Goal: Information Seeking & Learning: Check status

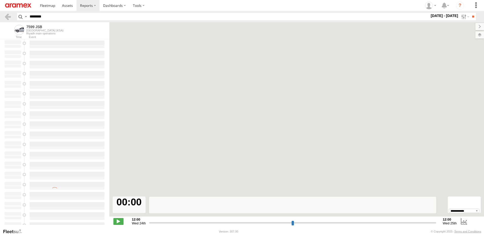
click at [0, 0] on label at bounding box center [0, 0] width 0 height 0
type input "**********"
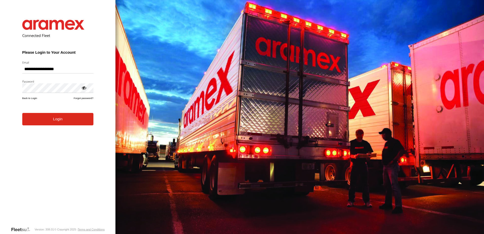
click at [62, 127] on form "**********" at bounding box center [58, 119] width 86 height 214
click at [59, 115] on button "Login" at bounding box center [57, 119] width 71 height 12
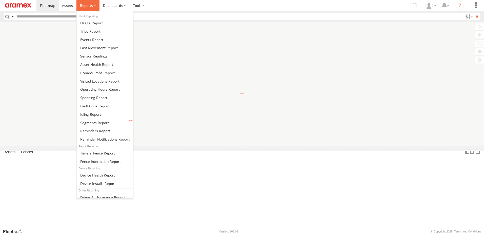
click at [83, 9] on label at bounding box center [87, 5] width 23 height 11
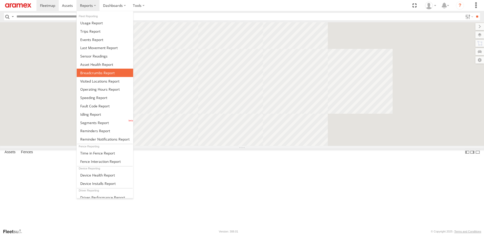
click at [99, 74] on span at bounding box center [97, 72] width 34 height 5
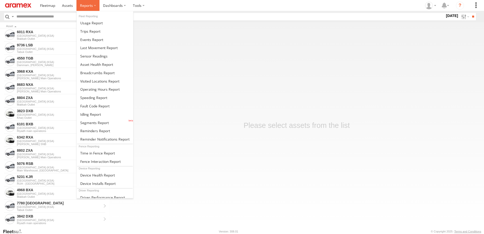
click at [87, 6] on span at bounding box center [86, 5] width 13 height 5
click at [87, 74] on span at bounding box center [97, 72] width 34 height 5
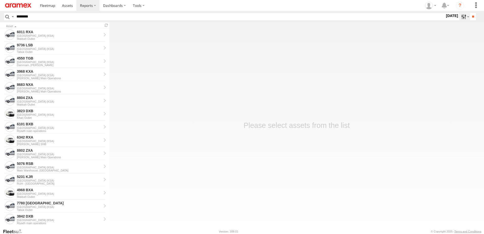
type input "********"
click at [460, 17] on label at bounding box center [464, 16] width 11 height 7
click at [0, 0] on label at bounding box center [0, 0] width 0 height 0
click at [470, 18] on input "**" at bounding box center [473, 16] width 6 height 7
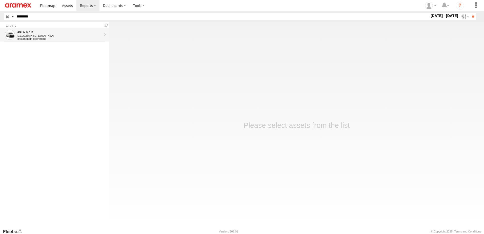
click at [60, 33] on div "3816 DXB" at bounding box center [59, 32] width 85 height 5
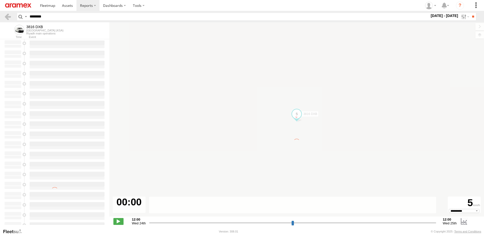
select select "**********"
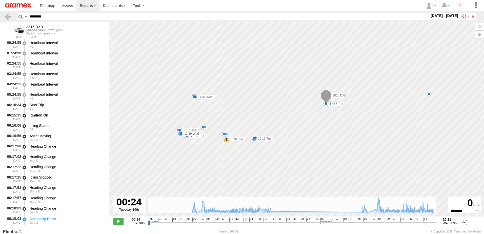
click at [267, 220] on span "16" at bounding box center [266, 220] width 4 height 4
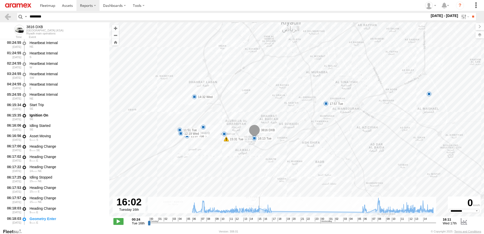
drag, startPoint x: 266, startPoint y: 223, endPoint x: 261, endPoint y: 221, distance: 5.0
click at [261, 221] on input "range" at bounding box center [292, 222] width 288 height 5
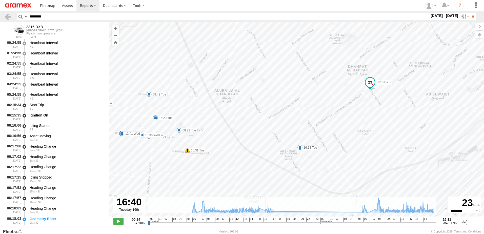
drag, startPoint x: 261, startPoint y: 224, endPoint x: 267, endPoint y: 225, distance: 5.9
type input "**********"
click at [267, 225] on input "range" at bounding box center [292, 222] width 288 height 5
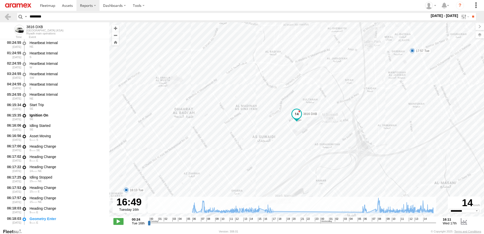
drag, startPoint x: 60, startPoint y: 18, endPoint x: 0, endPoint y: 19, distance: 60.3
click at [0, 19] on html at bounding box center [242, 117] width 484 height 234
paste input "text"
type input "********"
click at [470, 13] on input "**" at bounding box center [473, 16] width 6 height 7
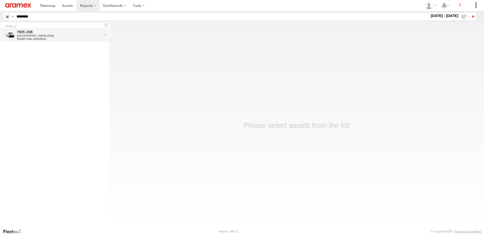
click at [26, 35] on div "[GEOGRAPHIC_DATA] (KSA)" at bounding box center [59, 35] width 85 height 3
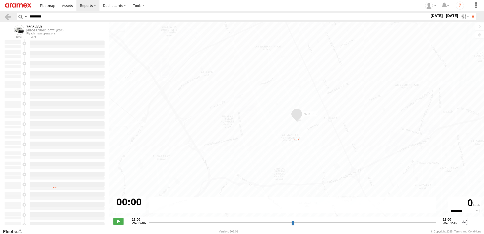
select select "**********"
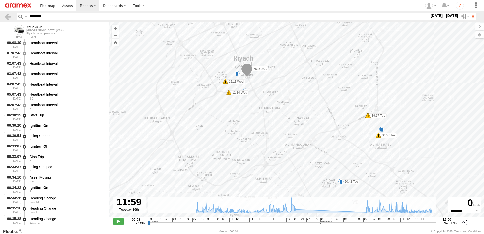
drag, startPoint x: 280, startPoint y: 222, endPoint x: 234, endPoint y: 223, distance: 46.1
type input "**********"
click at [234, 223] on input "range" at bounding box center [292, 222] width 288 height 5
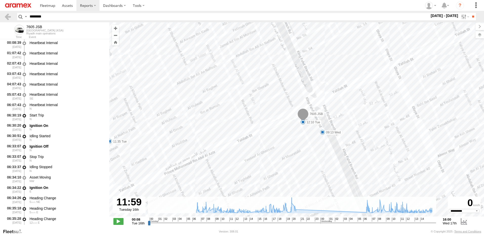
drag, startPoint x: 48, startPoint y: 14, endPoint x: 0, endPoint y: 19, distance: 48.6
click at [0, 18] on html at bounding box center [242, 117] width 484 height 234
paste input "text"
type input "********"
click at [470, 13] on input "**" at bounding box center [473, 16] width 6 height 7
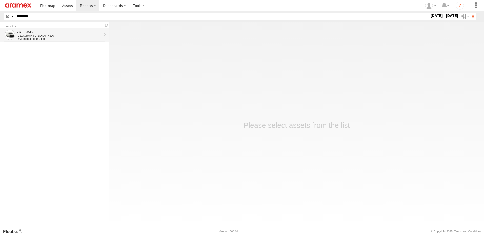
click at [49, 37] on div "[GEOGRAPHIC_DATA] (KSA)" at bounding box center [59, 35] width 85 height 3
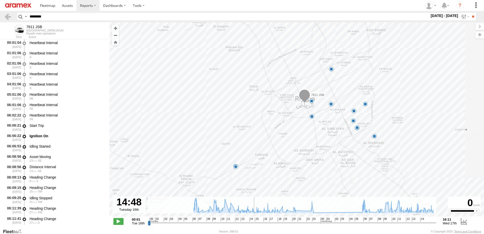
drag, startPoint x: 246, startPoint y: 223, endPoint x: 260, endPoint y: 200, distance: 26.4
click at [254, 223] on input "range" at bounding box center [292, 222] width 288 height 5
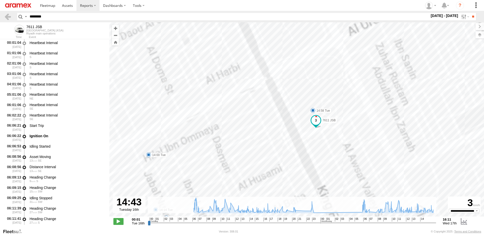
drag, startPoint x: 352, startPoint y: 100, endPoint x: 265, endPoint y: 130, distance: 92.7
click at [265, 130] on div "7611 JSB 08:29 Tue 09:49 Tue 11:13 Tue 18:55 Tue 19:32 Tue 23:14 Tue 08:56 Wed …" at bounding box center [296, 122] width 375 height 200
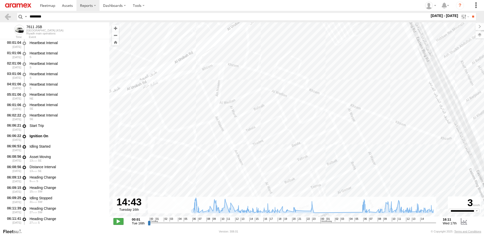
click at [121, 221] on span at bounding box center [118, 221] width 10 height 7
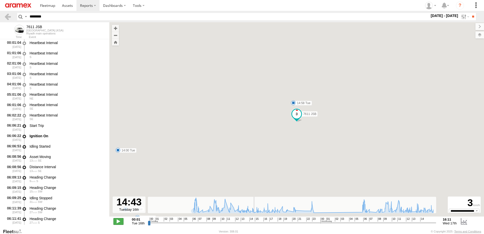
type input "**********"
click at [121, 221] on span at bounding box center [118, 221] width 10 height 7
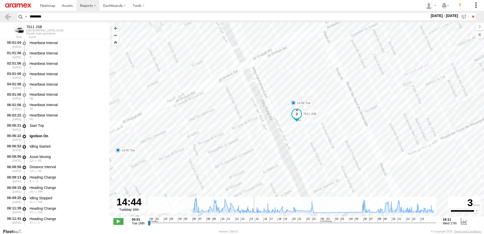
click at [475, 34] on div "7611 JSB 08:29 Tue 09:49 Tue 11:13 Tue 18:55 Tue 19:32 Tue 23:14 Tue 08:56 Wed …" at bounding box center [296, 122] width 375 height 200
click at [484, 33] on label at bounding box center [475, 34] width 18 height 7
click at [0, 0] on span "Basemaps" at bounding box center [0, 0] width 0 height 0
click at [0, 0] on div "Satellite + Roadmap" at bounding box center [0, 0] width 0 height 0
click at [0, 0] on span "Satellite + Roadmap" at bounding box center [0, 0] width 0 height 0
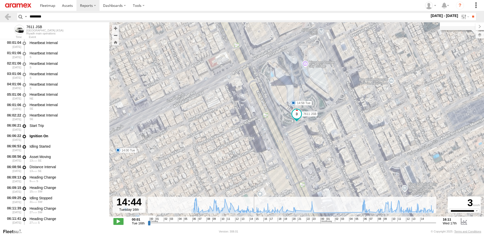
click at [0, 15] on html at bounding box center [242, 117] width 484 height 234
paste input "text"
type input "********"
click at [470, 13] on input "**" at bounding box center [473, 16] width 6 height 7
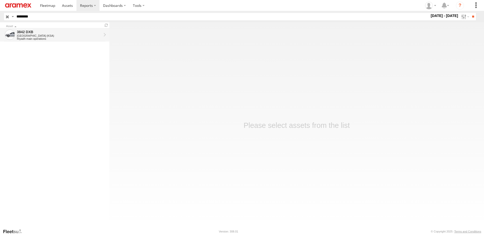
click at [38, 40] on div "Riyadh main operations" at bounding box center [59, 38] width 85 height 3
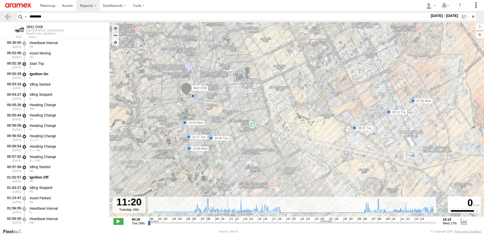
click at [227, 221] on input "range" at bounding box center [292, 222] width 288 height 5
click at [225, 222] on input "range" at bounding box center [292, 222] width 288 height 5
drag, startPoint x: 224, startPoint y: 223, endPoint x: 218, endPoint y: 222, distance: 6.1
click at [218, 222] on input "range" at bounding box center [292, 222] width 288 height 5
click at [118, 223] on span at bounding box center [118, 221] width 10 height 7
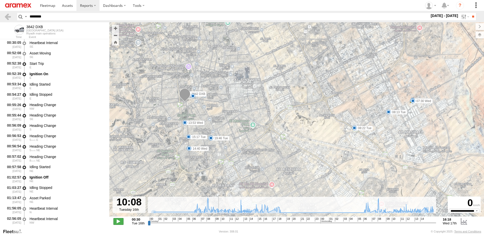
click at [118, 223] on span at bounding box center [118, 221] width 10 height 7
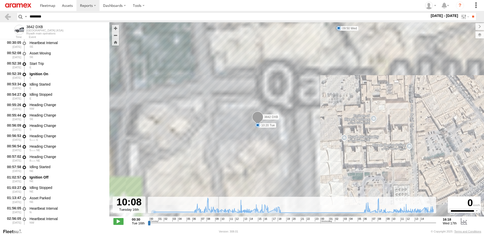
drag, startPoint x: 201, startPoint y: 106, endPoint x: 289, endPoint y: 109, distance: 88.2
click at [289, 109] on div "3842 DXB 01:02 Tue 07:52 Tue 08:13 Tue 08:22 Tue 14:46 Tue 15:17 Tue 17:01 Tue …" at bounding box center [296, 122] width 375 height 200
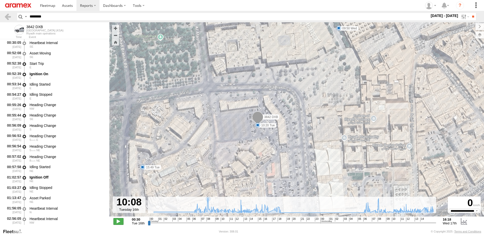
click at [118, 223] on span at bounding box center [118, 221] width 10 height 7
type input "**********"
click at [118, 223] on span at bounding box center [118, 221] width 10 height 7
drag, startPoint x: 52, startPoint y: 20, endPoint x: 13, endPoint y: 19, distance: 39.5
click at [13, 19] on header "Search Query Asset ID Asset Label Registration Manufacturer Model VIN Job ID" at bounding box center [242, 16] width 484 height 11
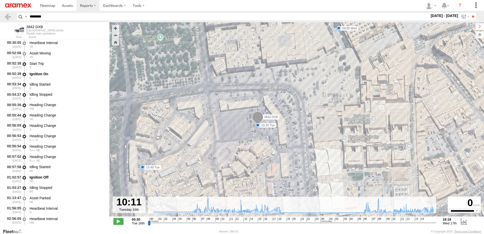
paste input "text"
type input "********"
click at [470, 13] on input "**" at bounding box center [473, 16] width 6 height 7
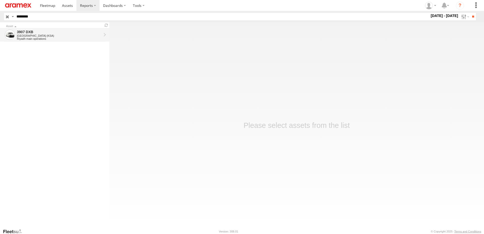
click at [95, 30] on div "3907 DXB" at bounding box center [59, 32] width 85 height 5
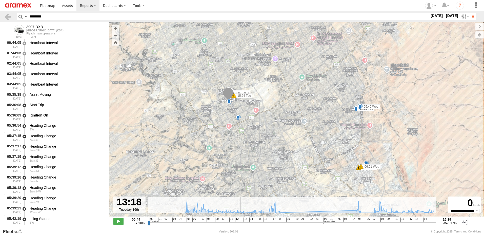
click at [240, 222] on input "range" at bounding box center [292, 222] width 288 height 5
drag, startPoint x: 259, startPoint y: 223, endPoint x: 218, endPoint y: 224, distance: 41.0
click at [218, 224] on input "range" at bounding box center [292, 222] width 288 height 5
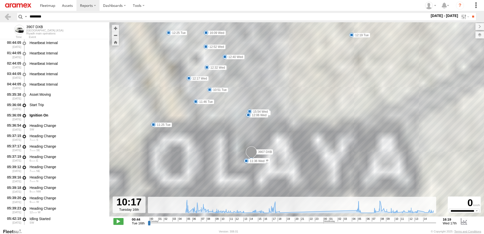
drag, startPoint x: 253, startPoint y: 152, endPoint x: 272, endPoint y: 162, distance: 20.9
click at [264, 165] on div "3907 DXB 05:44 Tue 05:56 Tue 15:24 Tue 18:24 Tue 18:51 Tue 05:40 Wed 06:01 Wed …" at bounding box center [296, 122] width 375 height 200
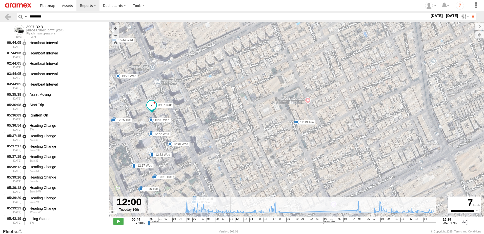
drag, startPoint x: 229, startPoint y: 224, endPoint x: 230, endPoint y: 228, distance: 4.2
click at [230, 225] on input "range" at bounding box center [292, 222] width 288 height 5
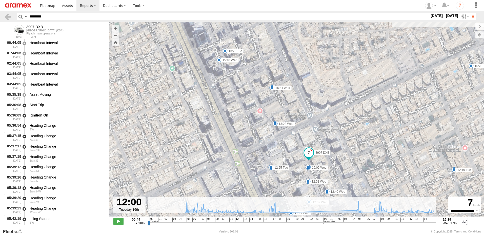
drag, startPoint x: 200, startPoint y: 167, endPoint x: 347, endPoint y: 182, distance: 147.7
click at [348, 185] on div "3907 DXB 05:44 Tue 05:56 Tue 15:24 Tue 18:24 Tue 18:51 Tue 05:40 Wed 06:01 Wed …" at bounding box center [296, 122] width 375 height 200
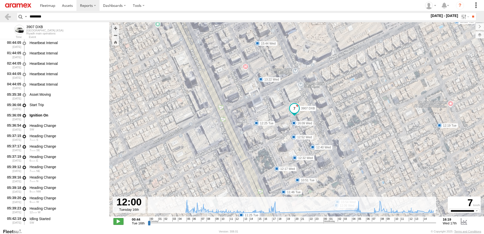
click at [119, 222] on span at bounding box center [118, 221] width 10 height 7
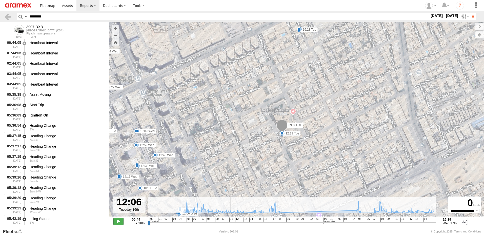
click at [122, 219] on span at bounding box center [118, 221] width 10 height 7
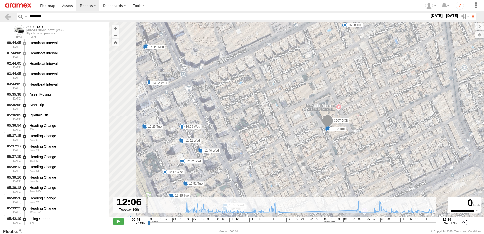
drag, startPoint x: 126, startPoint y: 136, endPoint x: 232, endPoint y: 133, distance: 105.6
click at [231, 133] on div "3907 DXB 05:44 Tue 05:56 Tue 15:24 Tue 18:24 Tue 18:51 Tue 05:40 Wed 06:01 Wed …" at bounding box center [296, 122] width 375 height 200
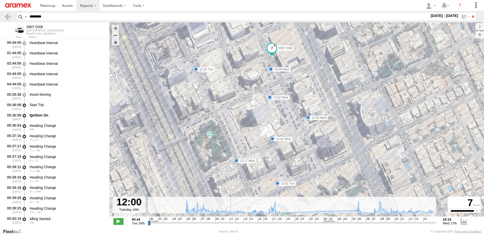
type input "**********"
click at [230, 222] on input "range" at bounding box center [292, 222] width 288 height 5
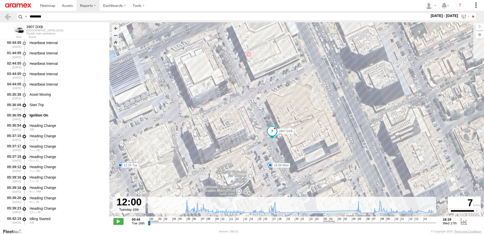
drag, startPoint x: 268, startPoint y: 47, endPoint x: 271, endPoint y: 180, distance: 133.0
click at [271, 180] on div "3907 DXB 05:44 Tue 05:56 Tue 15:24 Tue 18:24 Tue 18:51 Tue 05:40 Wed 06:01 Wed …" at bounding box center [296, 122] width 375 height 200
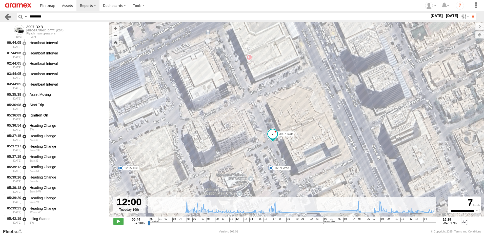
drag, startPoint x: 51, startPoint y: 14, endPoint x: 9, endPoint y: 19, distance: 42.4
click at [9, 19] on header "Search Query Asset ID Asset Label Registration Manufacturer Model VIN Job ID" at bounding box center [242, 16] width 484 height 11
click at [470, 13] on input "**" at bounding box center [473, 16] width 6 height 7
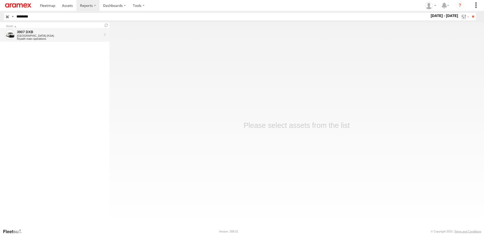
click at [33, 40] on div "Riyadh main operations" at bounding box center [59, 38] width 85 height 3
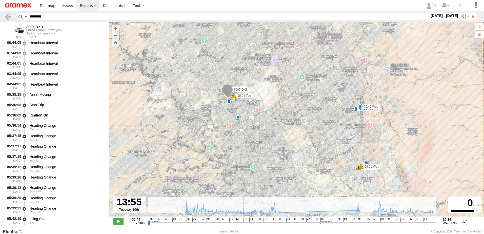
type input "**********"
click at [244, 222] on input "range" at bounding box center [292, 222] width 288 height 5
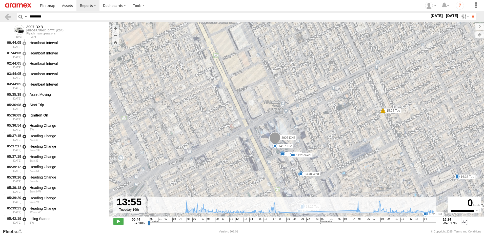
click at [0, 19] on html at bounding box center [242, 117] width 484 height 234
paste input "text"
type input "********"
click at [470, 13] on input "**" at bounding box center [473, 16] width 6 height 7
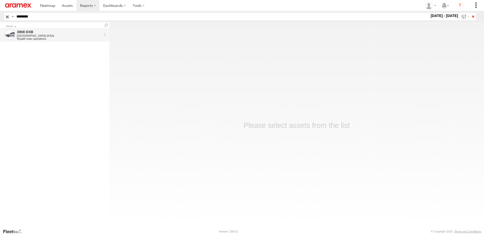
click at [32, 30] on div "3908 DXB" at bounding box center [59, 32] width 85 height 5
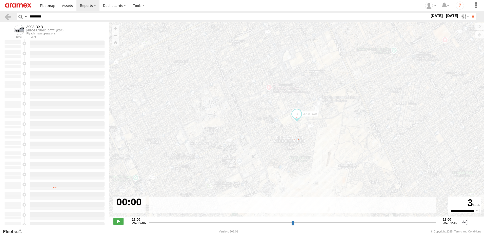
type input "**********"
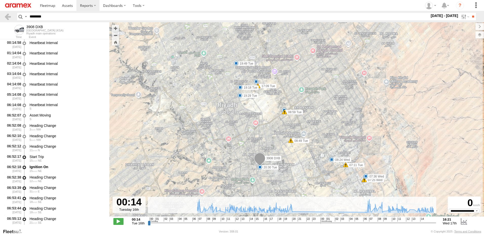
drag, startPoint x: 22, startPoint y: 18, endPoint x: 3, endPoint y: 18, distance: 19.2
click at [3, 18] on header "Search Query Asset ID Asset Label Registration Manufacturer Model VIN Job ID" at bounding box center [242, 16] width 484 height 11
drag, startPoint x: 3, startPoint y: 18, endPoint x: 55, endPoint y: 17, distance: 52.2
click at [55, 17] on input "********" at bounding box center [229, 16] width 402 height 7
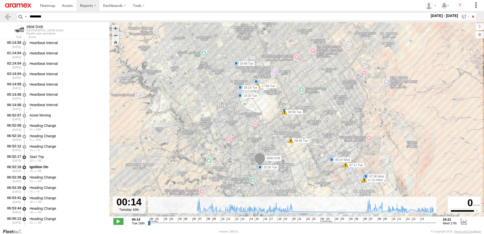
click at [55, 17] on input "********" at bounding box center [229, 16] width 402 height 7
click at [470, 13] on input "**" at bounding box center [473, 16] width 6 height 7
click at [243, 224] on input "range" at bounding box center [292, 222] width 288 height 5
click at [464, 21] on header "Search Query Asset ID Asset Label Registration Manufacturer Model VIN Job ID" at bounding box center [242, 16] width 484 height 11
click at [464, 19] on label at bounding box center [464, 16] width 11 height 7
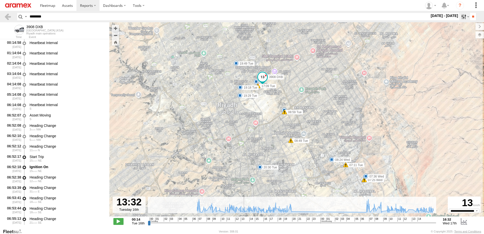
click at [464, 19] on label at bounding box center [464, 16] width 11 height 7
click at [479, 36] on label at bounding box center [475, 34] width 18 height 7
click at [0, 0] on span "Basemaps" at bounding box center [0, 0] width 0 height 0
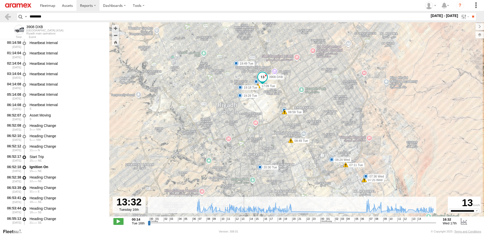
drag, startPoint x: 432, startPoint y: 29, endPoint x: 433, endPoint y: 72, distance: 43.0
click at [0, 0] on span "Overlays" at bounding box center [0, 0] width 0 height 0
click at [0, 0] on div "Fences" at bounding box center [0, 0] width 0 height 0
click at [0, 0] on span "Fences" at bounding box center [0, 0] width 0 height 0
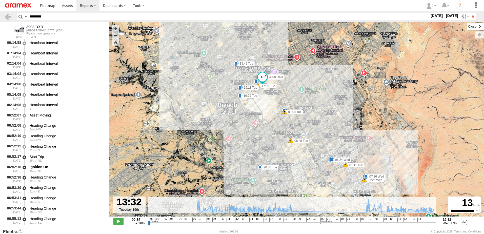
click at [467, 29] on label at bounding box center [475, 26] width 17 height 7
drag, startPoint x: 240, startPoint y: 224, endPoint x: 246, endPoint y: 227, distance: 6.6
click at [246, 225] on input "range" at bounding box center [292, 222] width 288 height 5
drag, startPoint x: 246, startPoint y: 225, endPoint x: 222, endPoint y: 224, distance: 24.3
type input "**********"
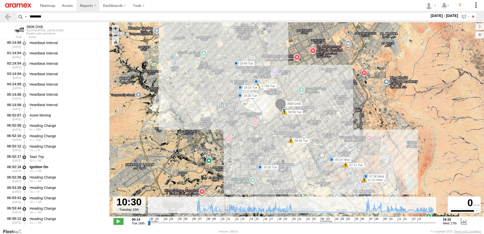
click at [222, 224] on input "range" at bounding box center [292, 222] width 288 height 5
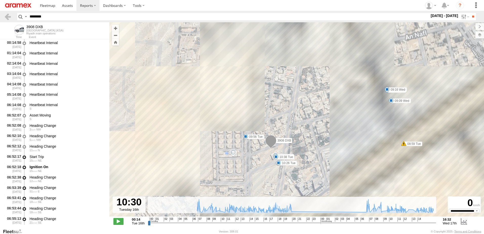
click at [323, 127] on div "3908 DXB 07:11 Tue 07:21 Tue 07:38 Tue 08:17 Tue 08:49 Tue 08:59 Tue 17:09 Tue …" at bounding box center [296, 122] width 375 height 200
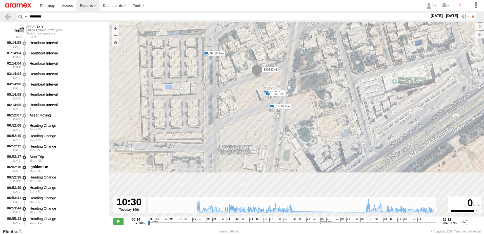
drag, startPoint x: 224, startPoint y: 154, endPoint x: 209, endPoint y: 48, distance: 107.5
click at [209, 48] on div "3908 DXB 07:11 Tue 07:21 Tue 07:38 Tue 08:17 Tue 08:49 Tue 08:59 Tue 17:09 Tue …" at bounding box center [296, 122] width 375 height 200
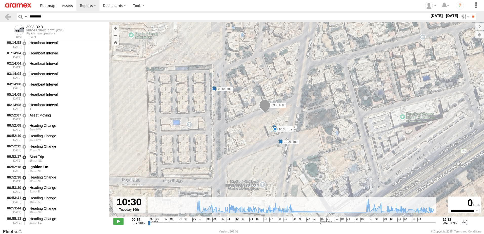
drag, startPoint x: 251, startPoint y: 119, endPoint x: 263, endPoint y: 174, distance: 55.9
click at [263, 174] on div "3908 DXB 07:11 Tue 07:21 Tue 07:38 Tue 08:17 Tue 08:49 Tue 08:59 Tue 17:09 Tue …" at bounding box center [296, 122] width 375 height 200
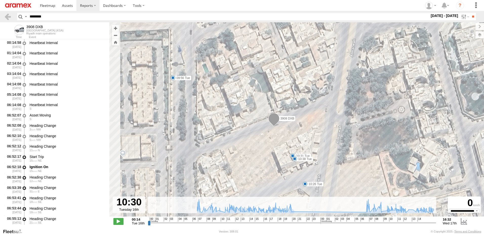
drag, startPoint x: 309, startPoint y: 107, endPoint x: 336, endPoint y: 144, distance: 45.0
click at [336, 144] on div "3908 DXB 07:11 Tue 07:21 Tue 07:38 Tue 08:17 Tue 08:49 Tue 08:59 Tue 17:09 Tue …" at bounding box center [296, 122] width 375 height 200
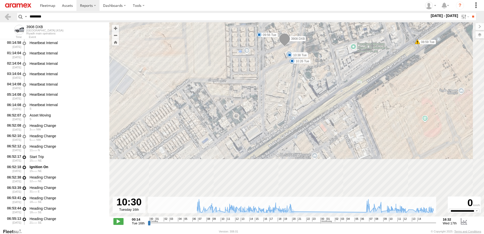
drag, startPoint x: 325, startPoint y: 184, endPoint x: 298, endPoint y: 70, distance: 117.0
click at [298, 70] on div "3908 DXB 07:11 Tue 07:21 Tue 07:38 Tue 08:17 Tue 08:49 Tue 08:59 Tue 17:09 Tue …" at bounding box center [296, 122] width 375 height 200
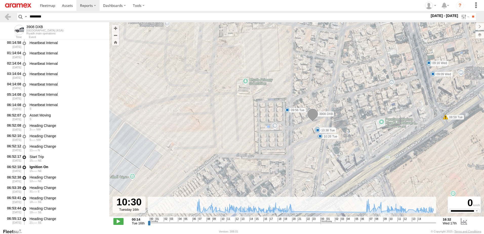
drag, startPoint x: 259, startPoint y: 67, endPoint x: 288, endPoint y: 146, distance: 84.1
click at [288, 146] on div "3908 DXB 07:11 Tue 07:21 Tue 07:38 Tue 08:17 Tue 08:49 Tue 08:59 Tue 17:09 Tue …" at bounding box center [296, 122] width 375 height 200
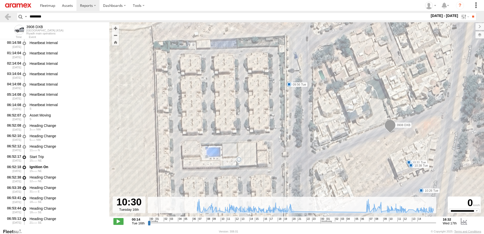
click at [240, 162] on div "3908 DXB 07:11 Tue 07:21 Tue 07:38 Tue 08:17 Tue 08:49 Tue 08:59 Tue 17:09 Tue …" at bounding box center [296, 122] width 375 height 200
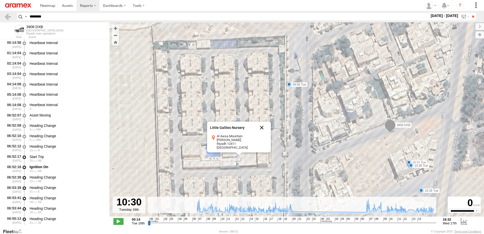
click at [261, 130] on button "Close" at bounding box center [262, 128] width 12 height 12
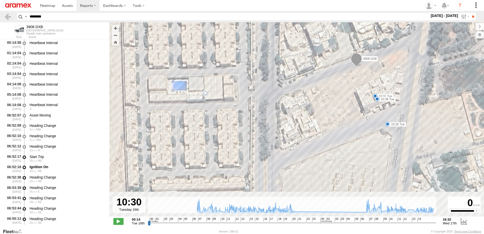
drag, startPoint x: 395, startPoint y: 108, endPoint x: 375, endPoint y: 52, distance: 59.4
click at [375, 52] on div "3908 DXB 07:11 Tue 07:21 Tue 07:38 Tue 08:17 Tue 08:49 Tue 08:59 Tue 17:09 Tue …" at bounding box center [296, 122] width 375 height 200
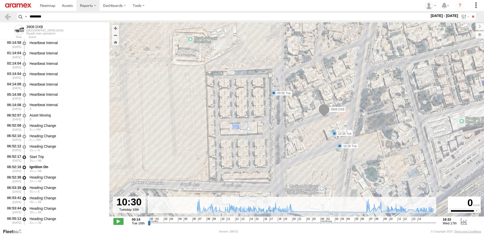
drag, startPoint x: 345, startPoint y: 141, endPoint x: 321, endPoint y: 156, distance: 28.8
click at [321, 156] on div "3908 DXB 07:11 Tue 07:21 Tue 07:38 Tue 08:17 Tue 08:49 Tue 08:59 Tue 17:09 Tue …" at bounding box center [296, 122] width 375 height 200
click at [323, 111] on span at bounding box center [323, 111] width 11 height 14
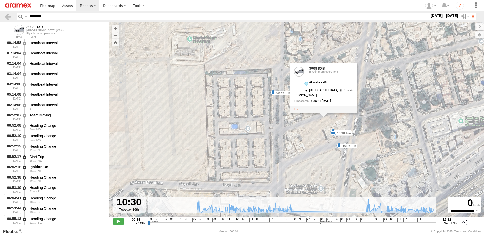
click at [325, 129] on div "3908 DXB 07:11 Tue 07:21 Tue 07:38 Tue 08:17 Tue 08:49 Tue 08:59 Tue 17:09 Tue …" at bounding box center [296, 122] width 375 height 200
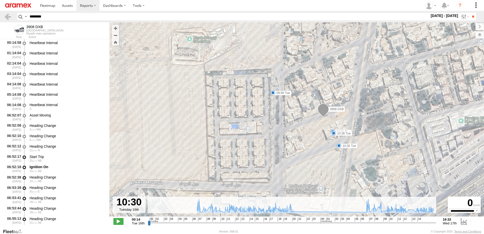
click at [324, 109] on span at bounding box center [323, 111] width 11 height 14
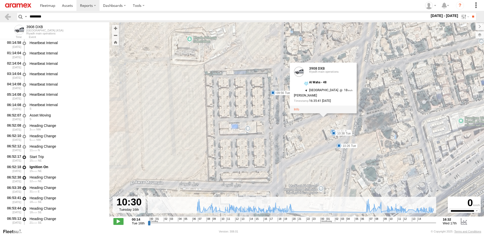
click at [338, 90] on span "18" at bounding box center [345, 90] width 14 height 4
click at [407, 87] on div "3908 DXB 07:11 Tue 07:21 Tue 07:38 Tue 08:17 Tue 08:49 Tue 08:59 Tue 17:09 Tue …" at bounding box center [296, 122] width 375 height 200
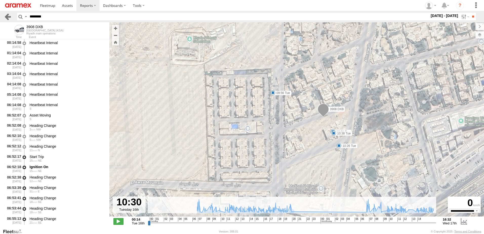
drag, startPoint x: 53, startPoint y: 15, endPoint x: 7, endPoint y: 16, distance: 45.6
click at [7, 16] on header "Search Query Asset ID Asset Label Registration Manufacturer Model VIN Job ID" at bounding box center [242, 16] width 484 height 11
paste input "text"
type input "********"
click at [470, 13] on input "**" at bounding box center [473, 16] width 6 height 7
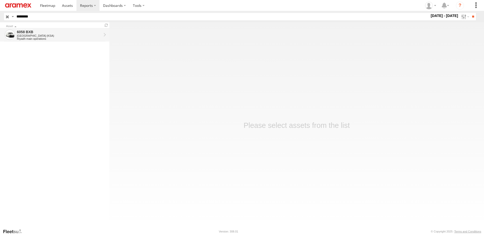
click at [30, 33] on div "6058 BXB" at bounding box center [59, 32] width 85 height 5
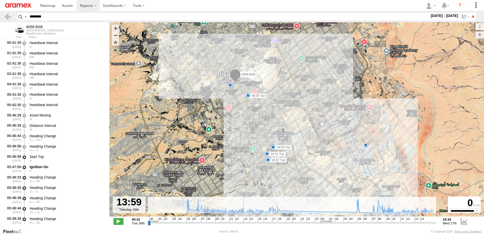
drag, startPoint x: 252, startPoint y: 223, endPoint x: 244, endPoint y: 222, distance: 7.9
type input "**********"
click at [244, 222] on input "range" at bounding box center [292, 222] width 288 height 5
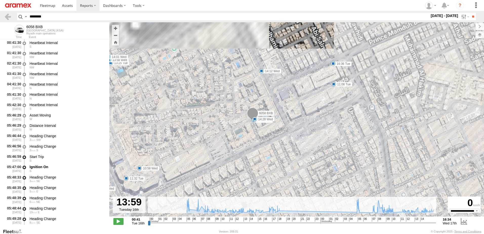
drag, startPoint x: 265, startPoint y: 129, endPoint x: 267, endPoint y: 135, distance: 7.0
click at [267, 135] on div "6058 BXB 08:34 Tue 18:22 Tue 18:41 Tue 19:03 Tue 09:09 Tue 09:17 Tue 09:22 Tue …" at bounding box center [296, 122] width 375 height 200
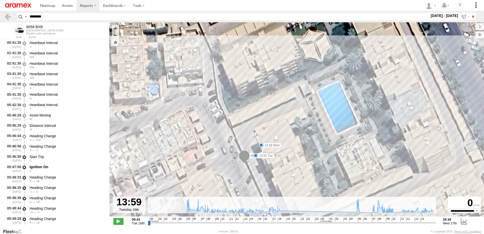
drag, startPoint x: 304, startPoint y: 81, endPoint x: 307, endPoint y: 127, distance: 45.7
click at [307, 127] on div "6058 BXB 08:34 Tue 18:22 Tue 18:41 Tue 19:03 Tue 09:09 Tue 09:17 Tue 09:22 Tue …" at bounding box center [296, 122] width 375 height 200
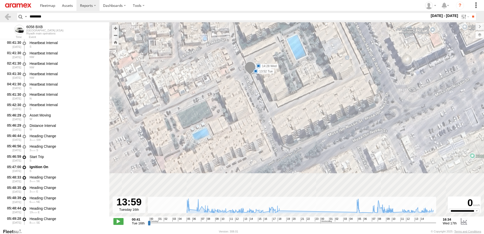
drag, startPoint x: 299, startPoint y: 170, endPoint x: 272, endPoint y: 97, distance: 78.3
click at [272, 97] on div "6058 BXB 08:34 Tue 18:22 Tue 18:41 Tue 19:03 Tue 09:09 Tue 09:17 Tue 09:22 Tue …" at bounding box center [296, 122] width 375 height 200
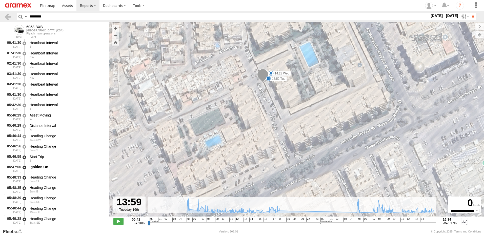
drag, startPoint x: 265, startPoint y: 69, endPoint x: 281, endPoint y: 92, distance: 28.7
click at [281, 92] on div "6058 BXB 08:34 Tue 18:22 Tue 18:41 Tue 19:03 Tue 09:09 Tue 09:17 Tue 09:22 Tue …" at bounding box center [296, 122] width 375 height 200
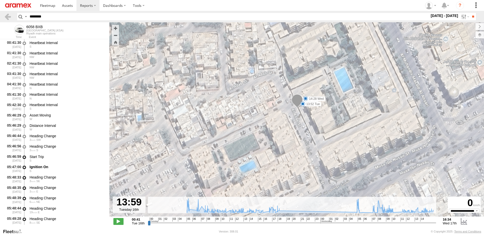
drag, startPoint x: 281, startPoint y: 92, endPoint x: 317, endPoint y: 119, distance: 44.4
click at [317, 119] on div "6058 BXB 08:34 Tue 18:22 Tue 18:41 Tue 19:03 Tue 09:09 Tue 09:17 Tue 09:22 Tue …" at bounding box center [296, 122] width 375 height 200
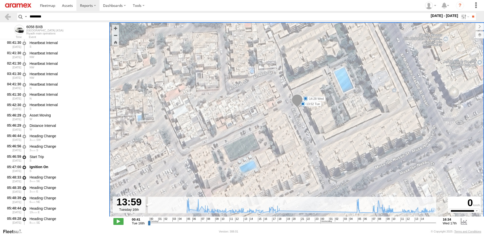
drag, startPoint x: 57, startPoint y: 16, endPoint x: 0, endPoint y: 16, distance: 57.5
click at [0, 16] on html at bounding box center [242, 117] width 484 height 234
paste input "text"
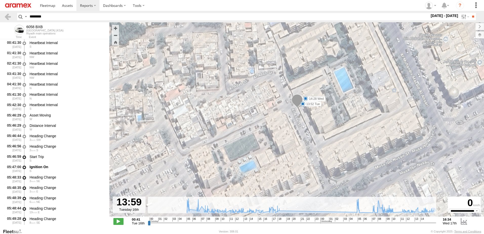
type input "********"
click at [470, 13] on input "**" at bounding box center [473, 16] width 6 height 7
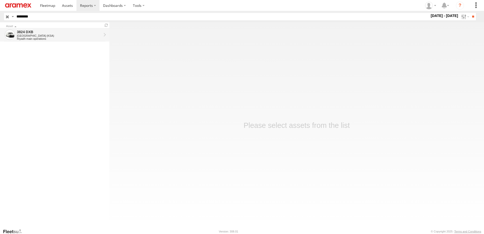
click at [78, 35] on div "[GEOGRAPHIC_DATA] (KSA)" at bounding box center [59, 35] width 85 height 3
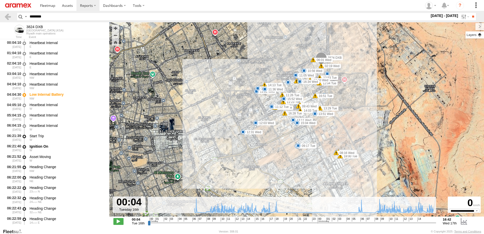
click at [478, 36] on label at bounding box center [475, 34] width 18 height 7
click at [0, 0] on span "Overlays" at bounding box center [0, 0] width 0 height 0
click at [0, 0] on span "Fences" at bounding box center [0, 0] width 0 height 0
click at [0, 0] on label at bounding box center [0, 0] width 0 height 0
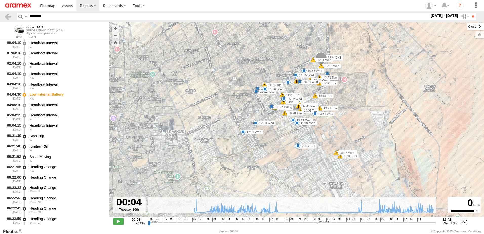
click at [467, 27] on label at bounding box center [475, 26] width 17 height 7
click at [259, 222] on input "range" at bounding box center [292, 222] width 288 height 5
click at [236, 224] on input "range" at bounding box center [292, 222] width 288 height 5
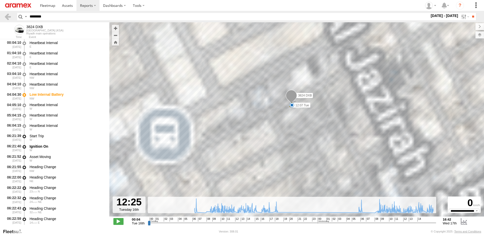
drag, startPoint x: 291, startPoint y: 90, endPoint x: 306, endPoint y: 141, distance: 52.7
click at [306, 141] on div "3824 DXB 04:04 Tue 09:13 Tue 09:17 Tue 11:12 Tue 11:19 Tue 11:23 Tue 11:26 Tue …" at bounding box center [296, 122] width 375 height 200
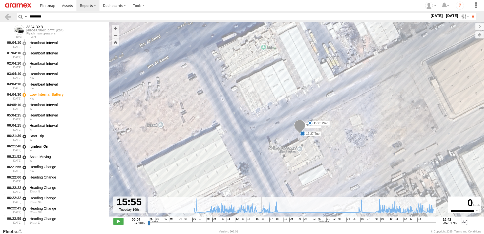
drag, startPoint x: 252, startPoint y: 222, endPoint x: 261, endPoint y: 224, distance: 9.3
click at [261, 224] on input "range" at bounding box center [292, 222] width 288 height 5
drag, startPoint x: 261, startPoint y: 224, endPoint x: 267, endPoint y: 225, distance: 6.2
click at [265, 225] on input "range" at bounding box center [292, 222] width 288 height 5
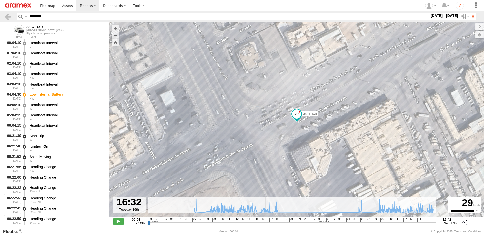
click at [245, 151] on div "3824 DXB 04:04 Tue 09:13 Tue 09:17 Tue 11:12 Tue 11:19 Tue 11:23 Tue 11:26 Tue …" at bounding box center [296, 122] width 375 height 200
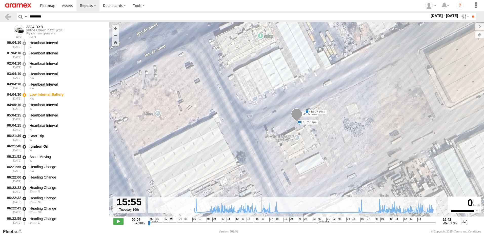
drag, startPoint x: 265, startPoint y: 224, endPoint x: 260, endPoint y: 222, distance: 5.3
type input "**********"
click at [260, 222] on input "range" at bounding box center [292, 222] width 288 height 5
click at [38, 17] on input "********" at bounding box center [229, 16] width 402 height 7
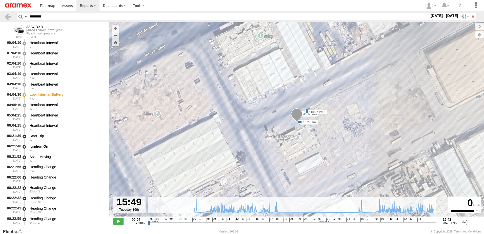
click at [38, 17] on input "********" at bounding box center [229, 16] width 402 height 7
paste input "text"
type input "********"
click at [472, 18] on input "**" at bounding box center [473, 16] width 6 height 7
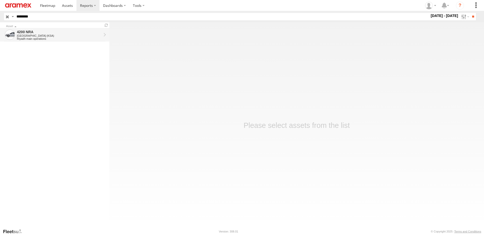
click at [76, 34] on div "4200 NRA" at bounding box center [59, 32] width 85 height 5
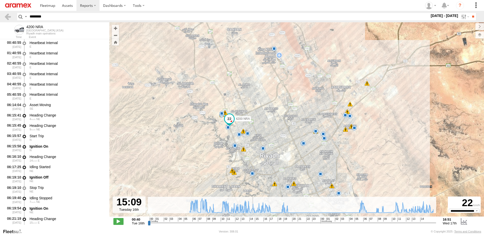
drag, startPoint x: 274, startPoint y: 224, endPoint x: 252, endPoint y: 224, distance: 21.8
click at [252, 224] on input "range" at bounding box center [292, 222] width 288 height 5
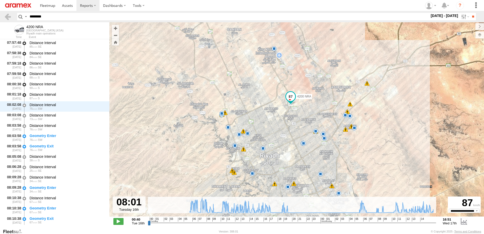
scroll to position [1862, 0]
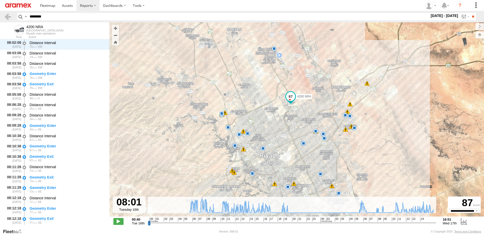
drag, startPoint x: 226, startPoint y: 221, endPoint x: 201, endPoint y: 224, distance: 25.2
click at [201, 224] on input "range" at bounding box center [292, 222] width 288 height 5
drag, startPoint x: 57, startPoint y: 18, endPoint x: 0, endPoint y: 22, distance: 57.1
click at [0, 22] on html at bounding box center [242, 117] width 484 height 234
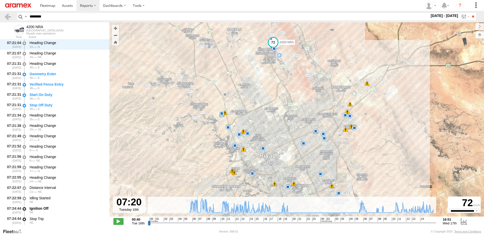
scroll to position [1200, 0]
click at [196, 223] on input "range" at bounding box center [292, 222] width 288 height 5
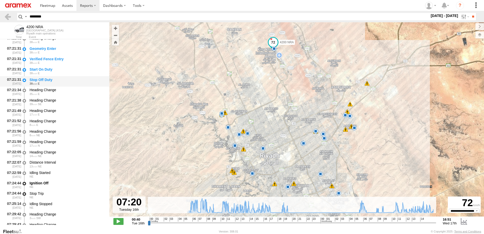
click at [68, 81] on div "Stop Off Duty" at bounding box center [67, 79] width 75 height 5
click at [52, 70] on div "Start On Duty" at bounding box center [67, 69] width 75 height 5
click at [66, 77] on div "Stop Off Duty" at bounding box center [67, 79] width 75 height 5
click at [62, 80] on div "Stop Off Duty" at bounding box center [67, 79] width 75 height 5
click at [57, 91] on div "Heading Change" at bounding box center [67, 90] width 75 height 5
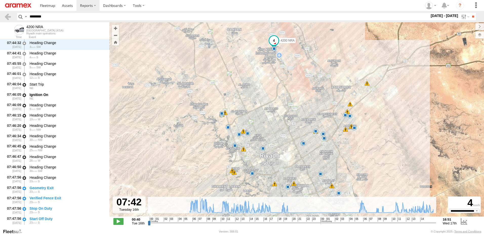
scroll to position [1448, 0]
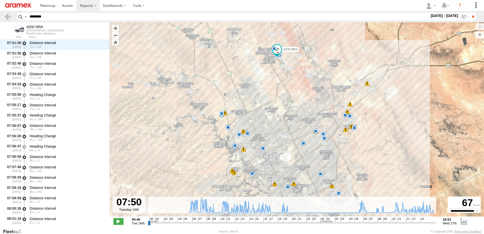
drag, startPoint x: 196, startPoint y: 223, endPoint x: 200, endPoint y: 221, distance: 4.3
click at [200, 221] on input "range" at bounding box center [292, 222] width 288 height 5
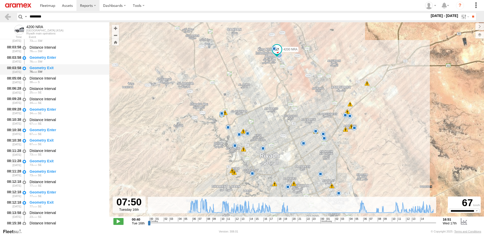
scroll to position [1929, 0]
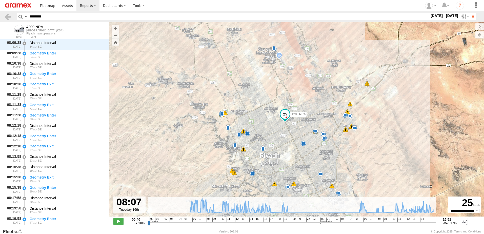
click at [202, 225] on input "range" at bounding box center [292, 222] width 288 height 5
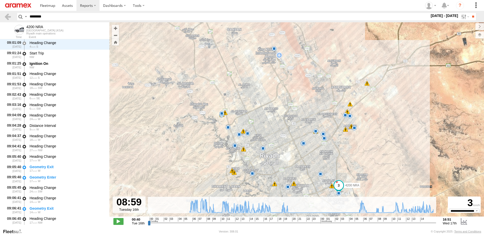
drag, startPoint x: 203, startPoint y: 225, endPoint x: 208, endPoint y: 225, distance: 5.3
type input "**********"
click at [208, 225] on input "range" at bounding box center [292, 222] width 288 height 5
